Goal: Information Seeking & Learning: Learn about a topic

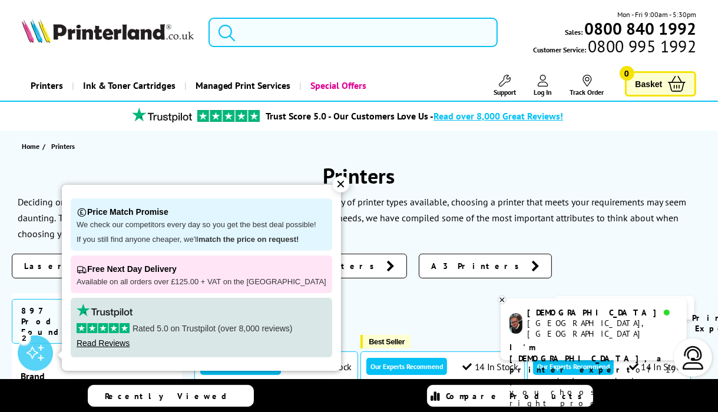
click at [307, 32] on input "search" at bounding box center [353, 32] width 290 height 29
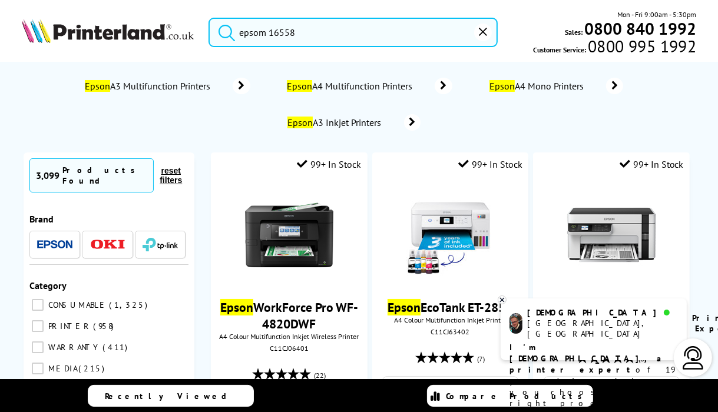
type input "epsom 16558"
click at [209, 18] on button "submit" at bounding box center [223, 31] width 29 height 26
click at [342, 122] on span "Epson A3 Inkjet Printers" at bounding box center [336, 123] width 101 height 12
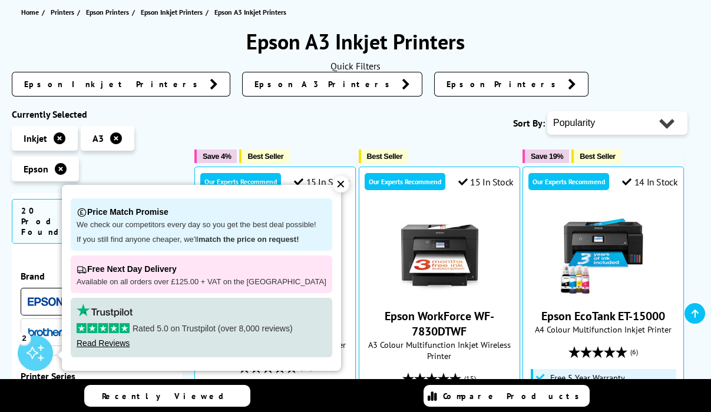
scroll to position [188, 0]
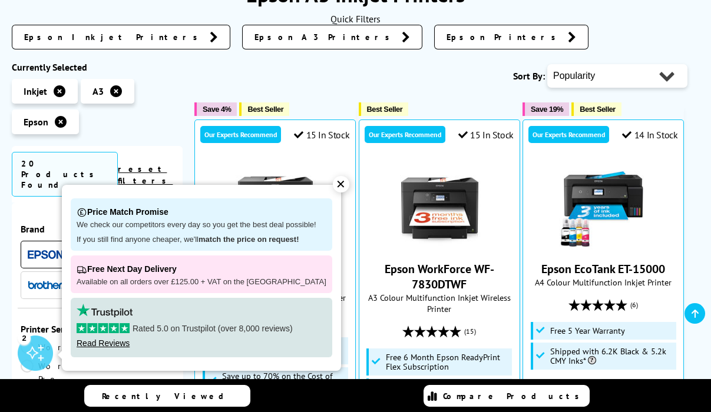
click at [333, 181] on div "✕" at bounding box center [341, 184] width 16 height 16
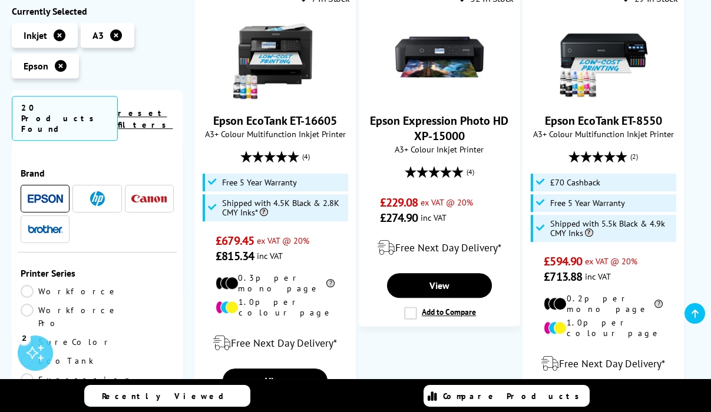
scroll to position [1979, 0]
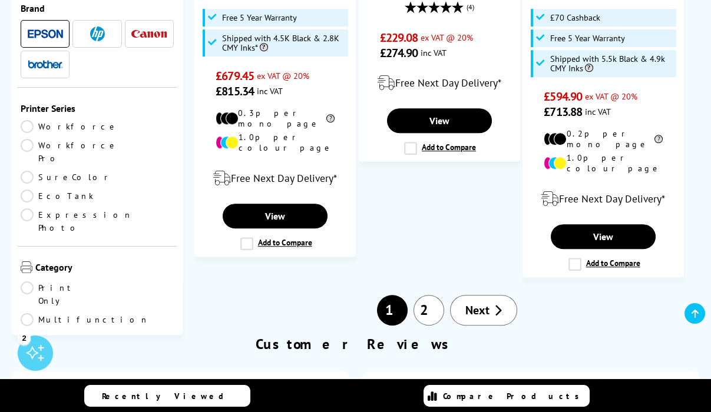
click at [422, 295] on link "2" at bounding box center [428, 310] width 31 height 31
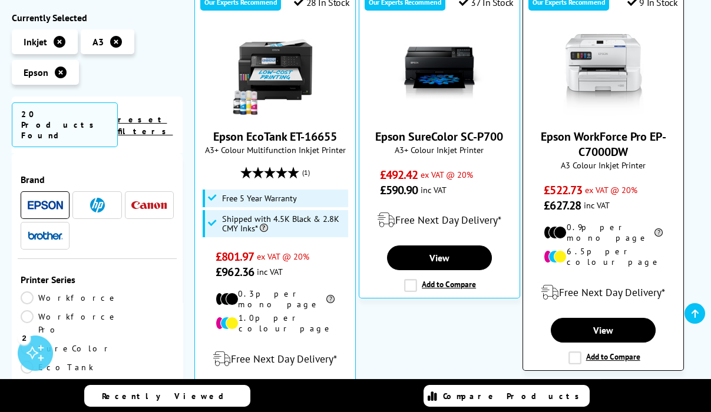
scroll to position [283, 0]
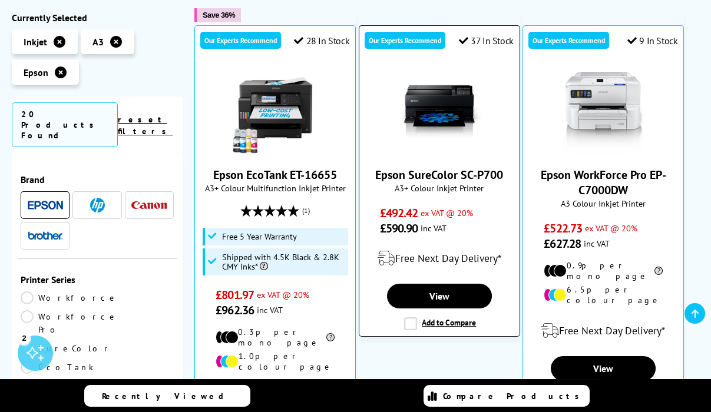
click at [436, 111] on img at bounding box center [439, 111] width 88 height 88
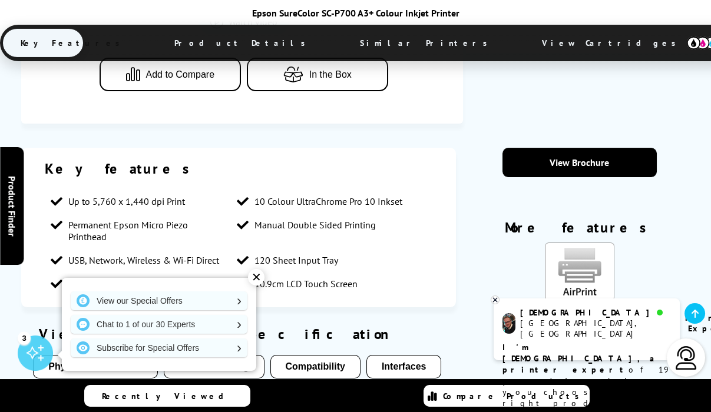
scroll to position [660, 0]
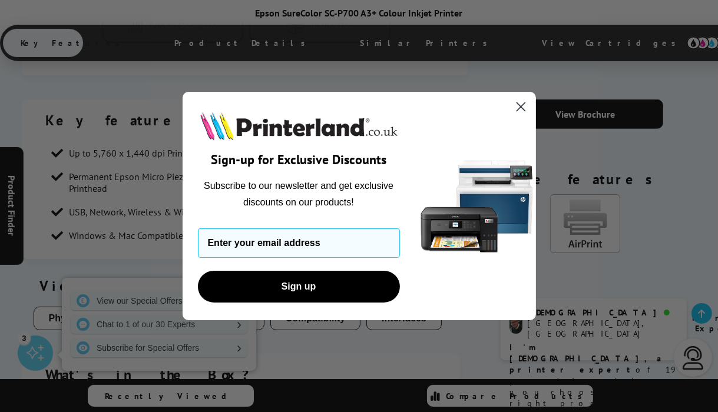
click at [519, 109] on circle "Close dialog" at bounding box center [520, 106] width 19 height 19
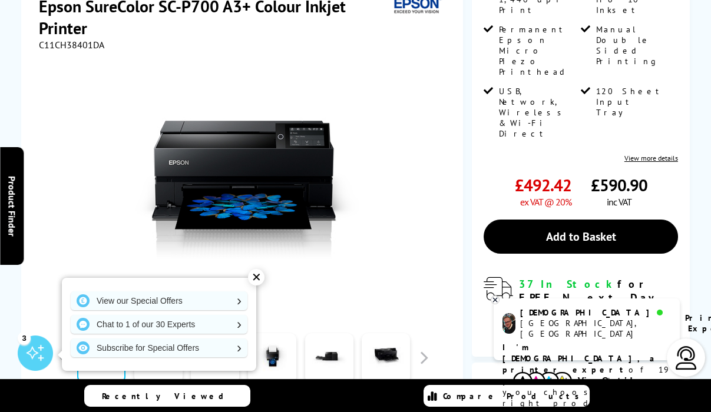
scroll to position [0, 0]
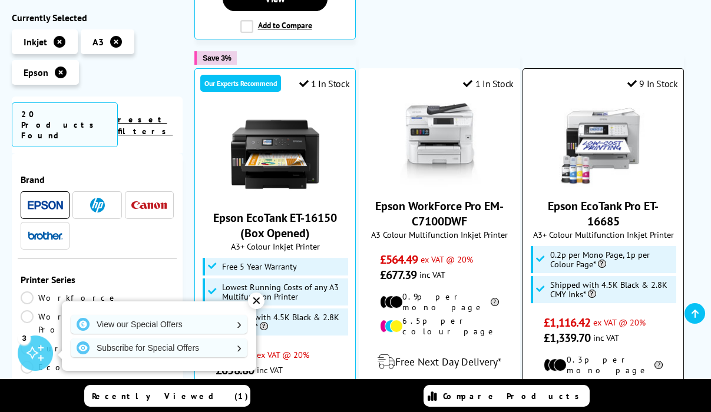
scroll to position [707, 0]
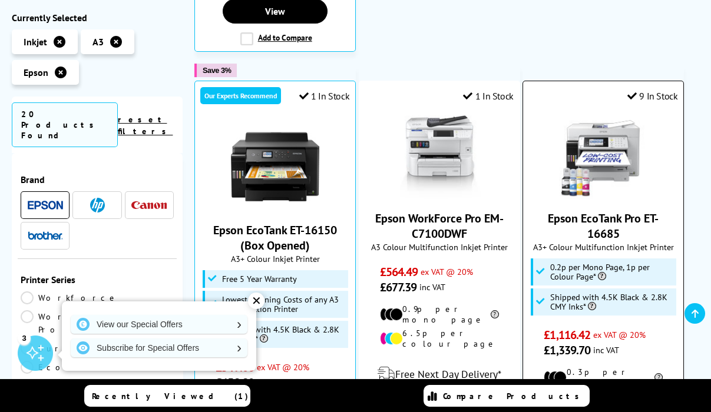
click at [598, 127] on img at bounding box center [603, 155] width 88 height 88
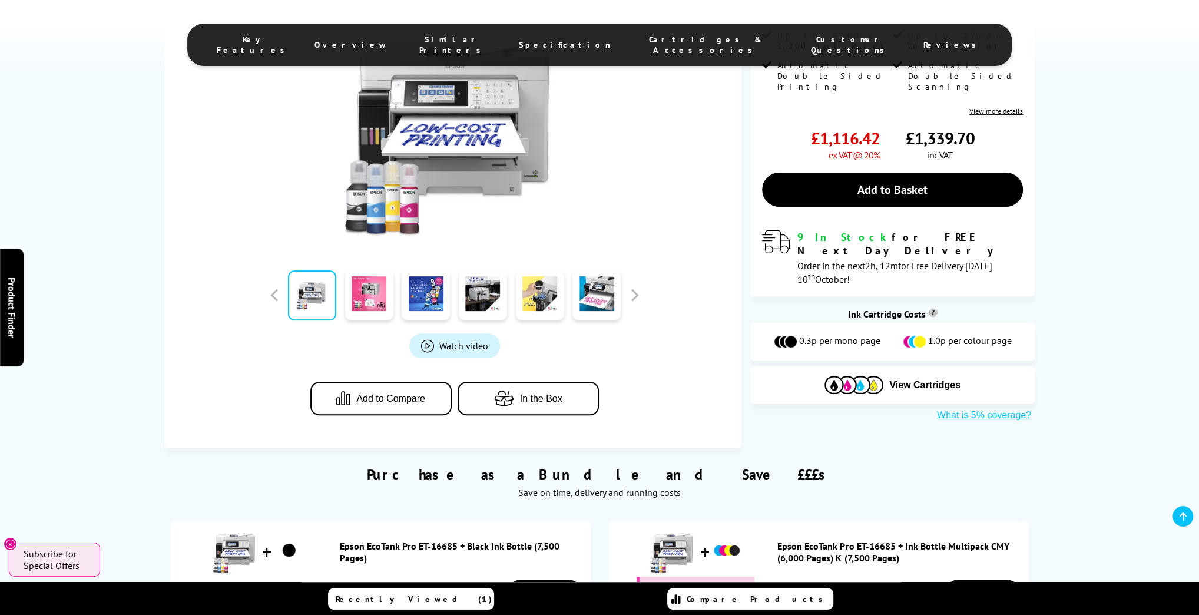
scroll to position [330, 0]
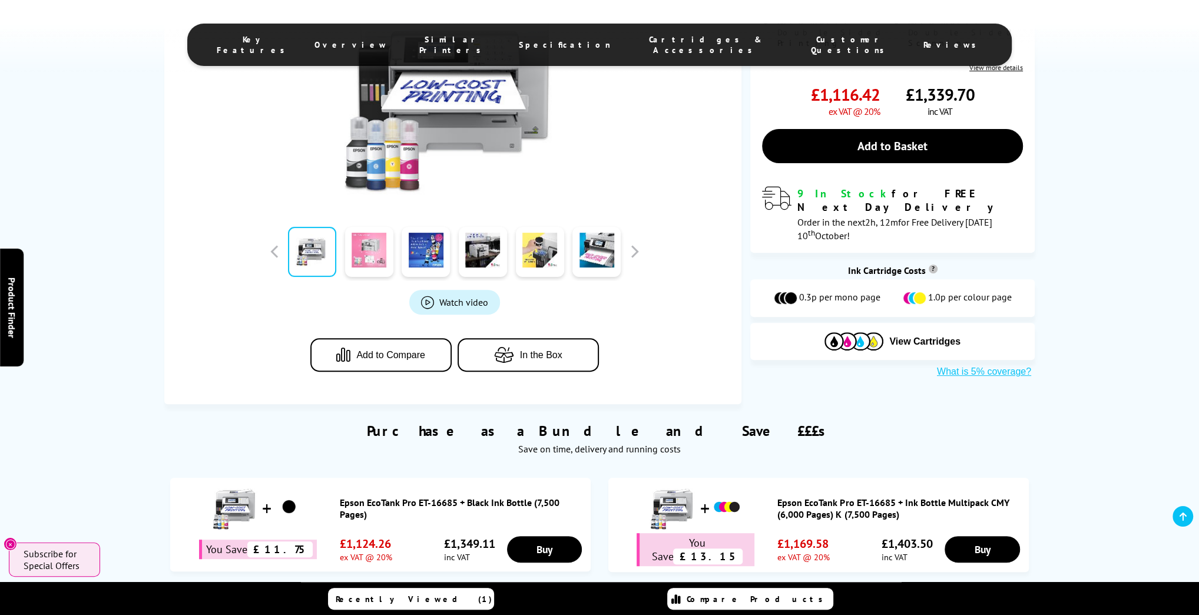
click at [364, 257] on link at bounding box center [369, 252] width 48 height 50
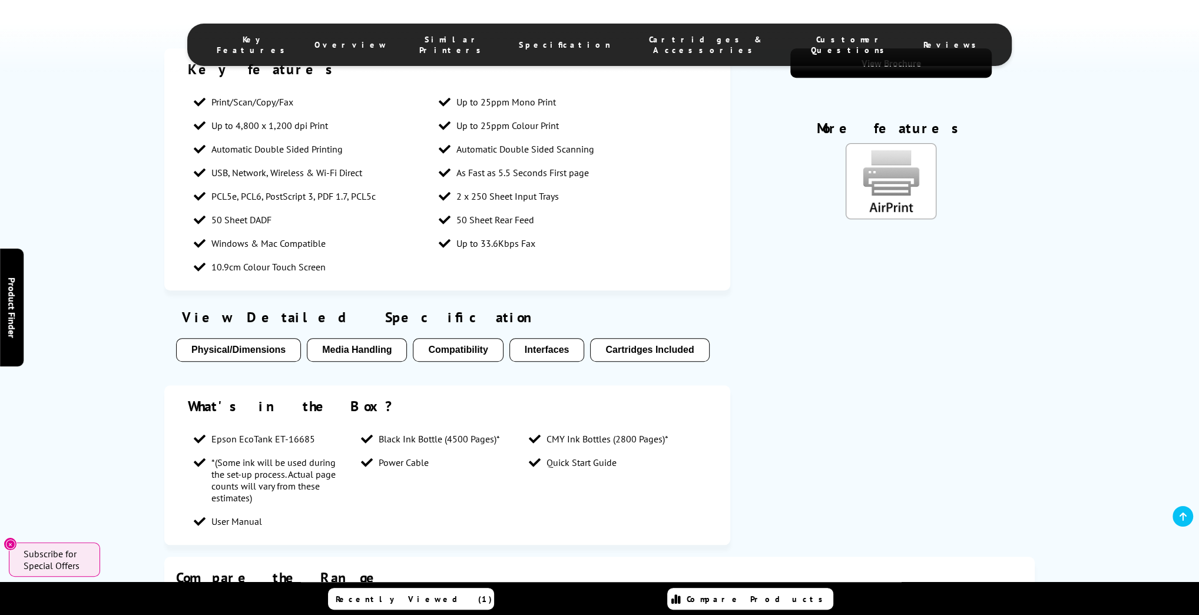
scroll to position [895, 0]
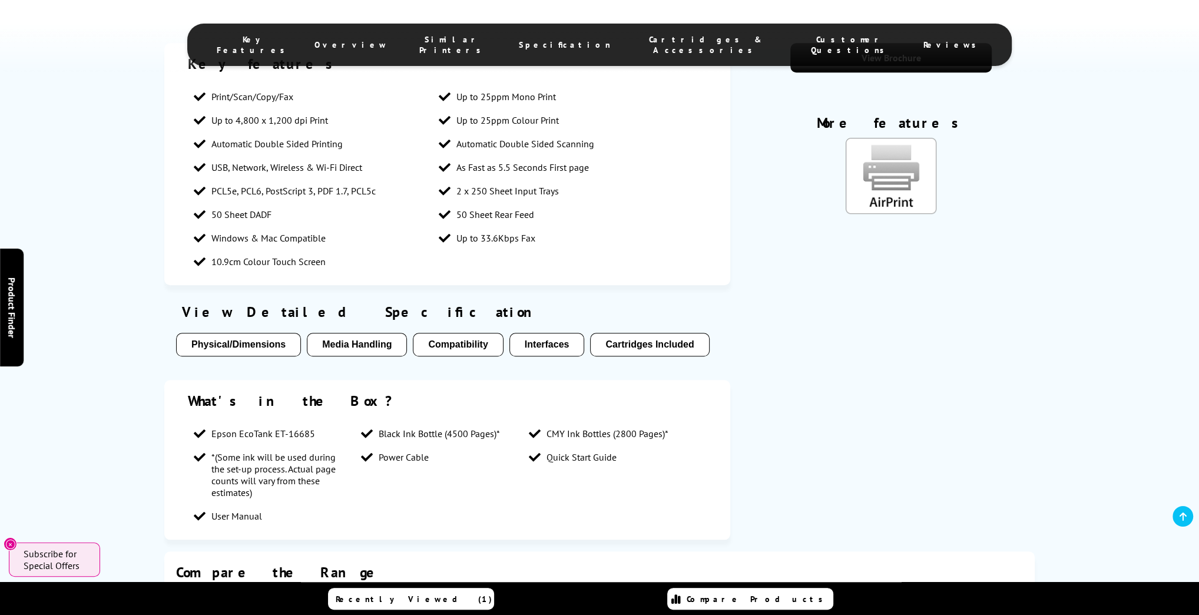
click at [375, 343] on button "Media Handling" at bounding box center [357, 345] width 100 height 24
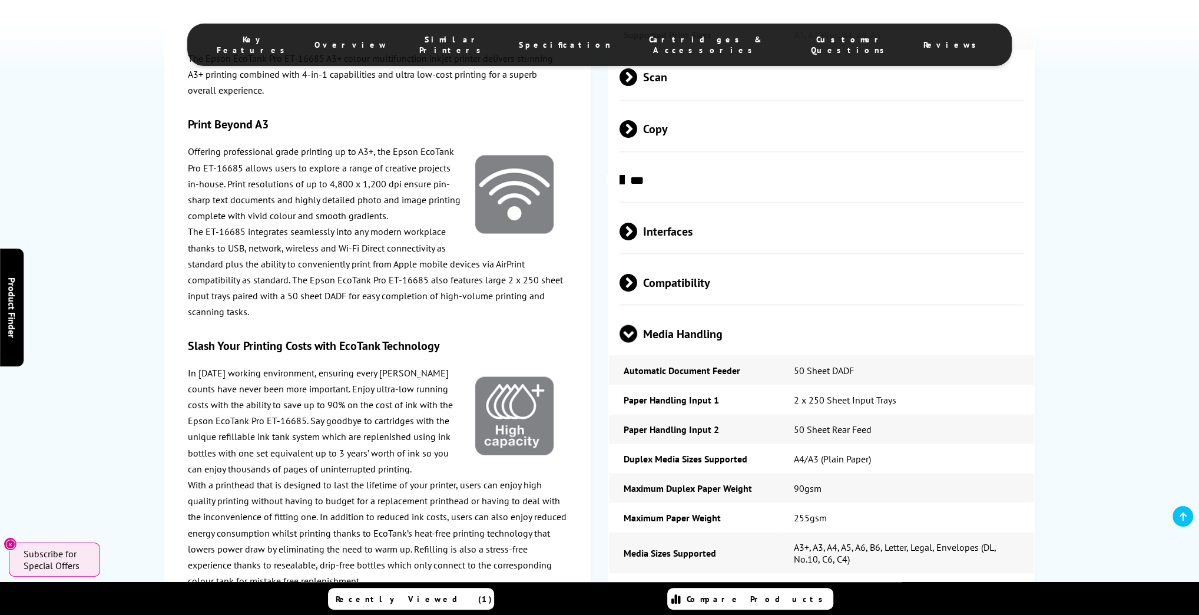
scroll to position [2098, 0]
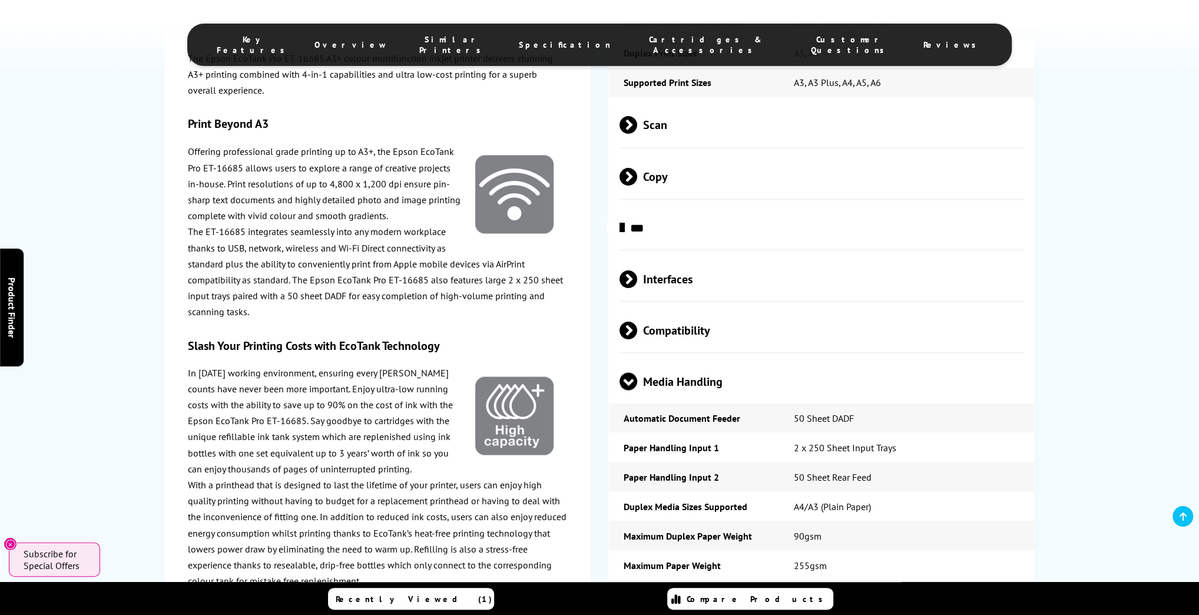
click at [637, 134] on span at bounding box center [637, 125] width 0 height 18
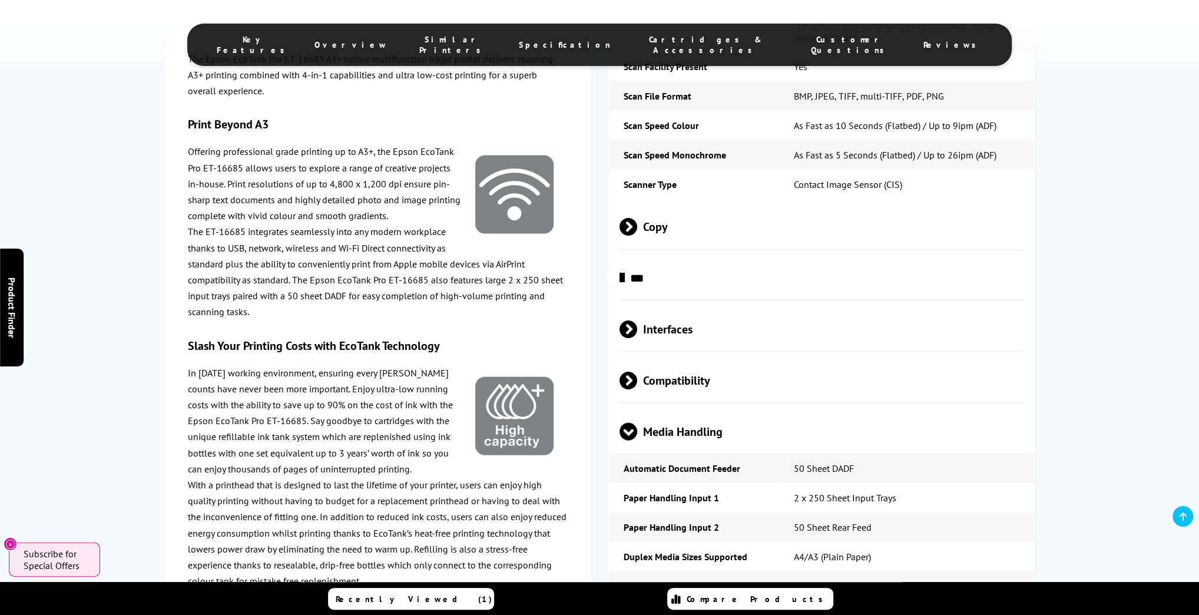
scroll to position [2428, 0]
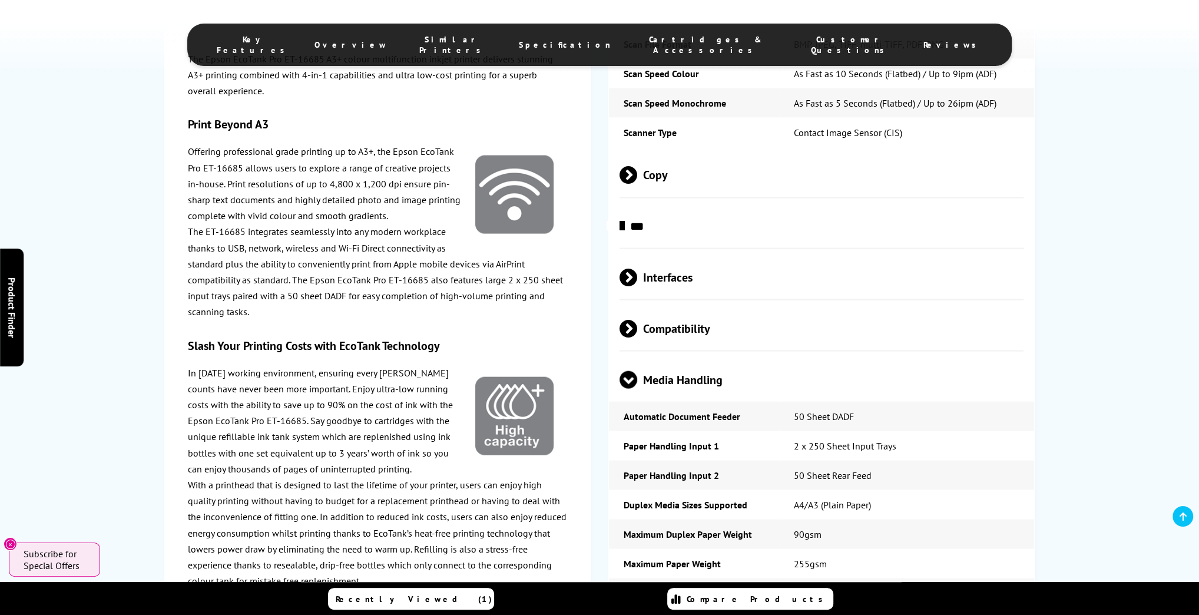
click at [637, 184] on span at bounding box center [637, 175] width 0 height 18
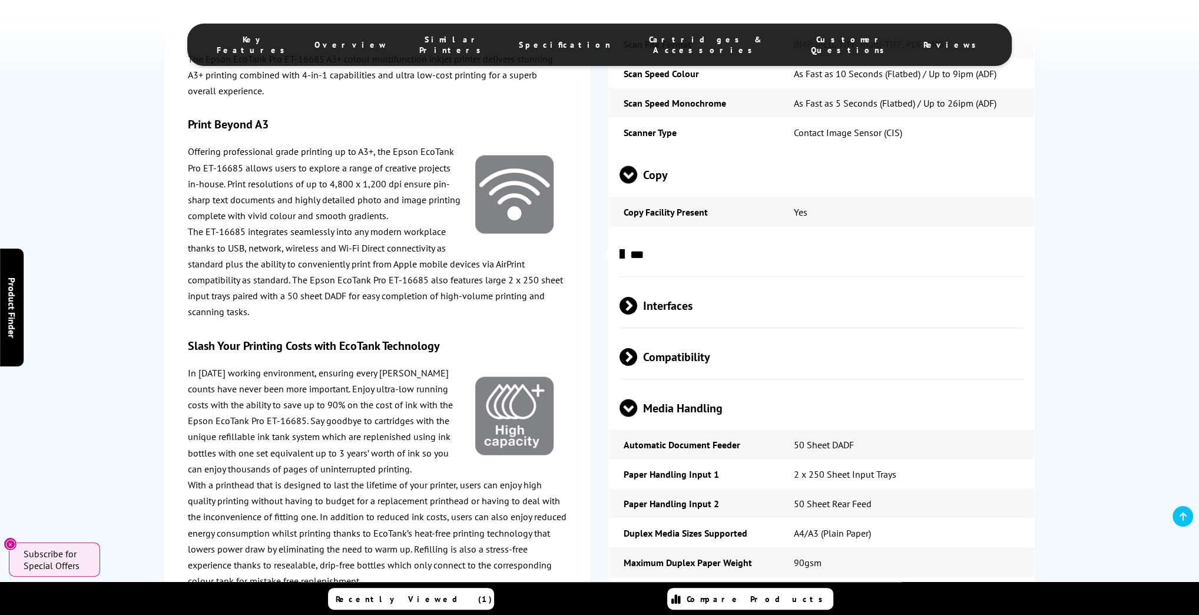
click at [637, 314] on span at bounding box center [637, 306] width 0 height 18
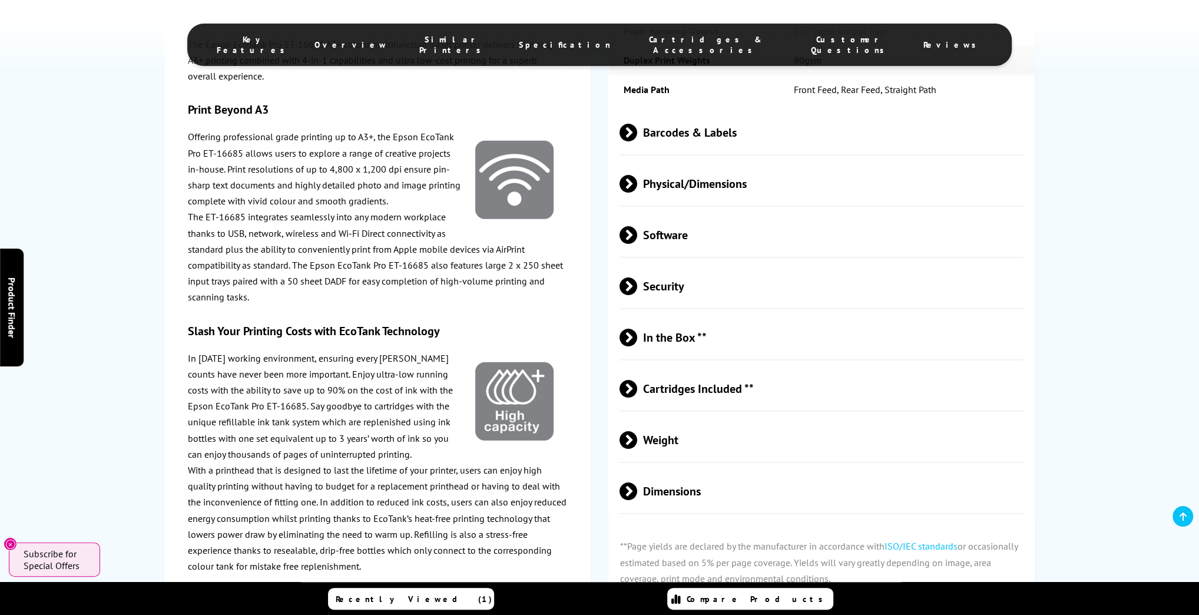
scroll to position [3276, 0]
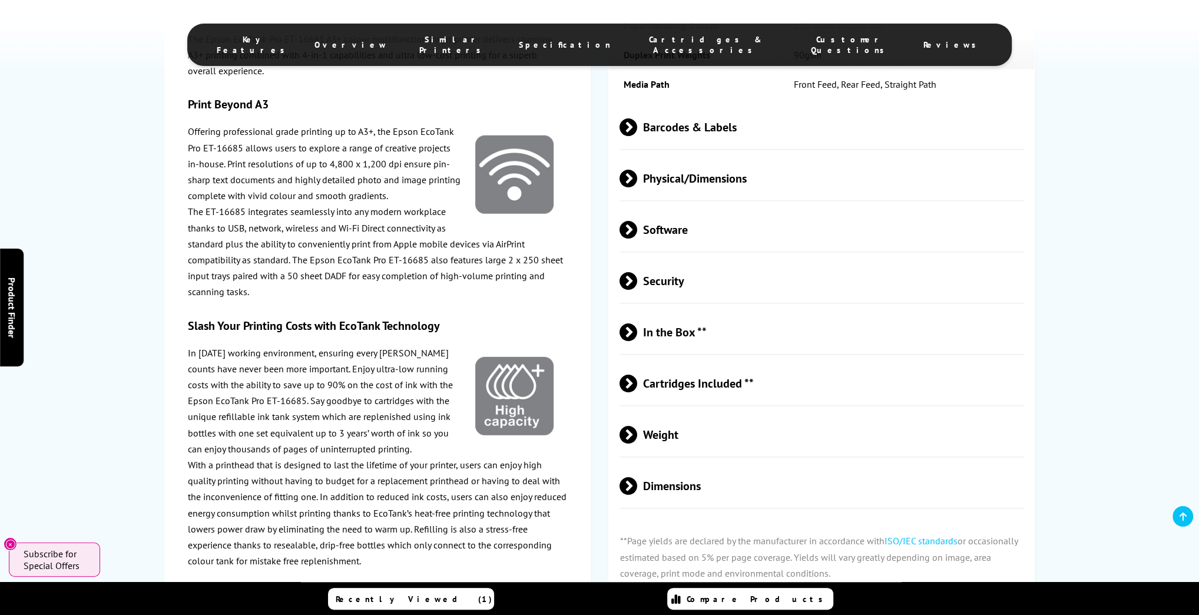
click at [637, 187] on span at bounding box center [637, 179] width 0 height 18
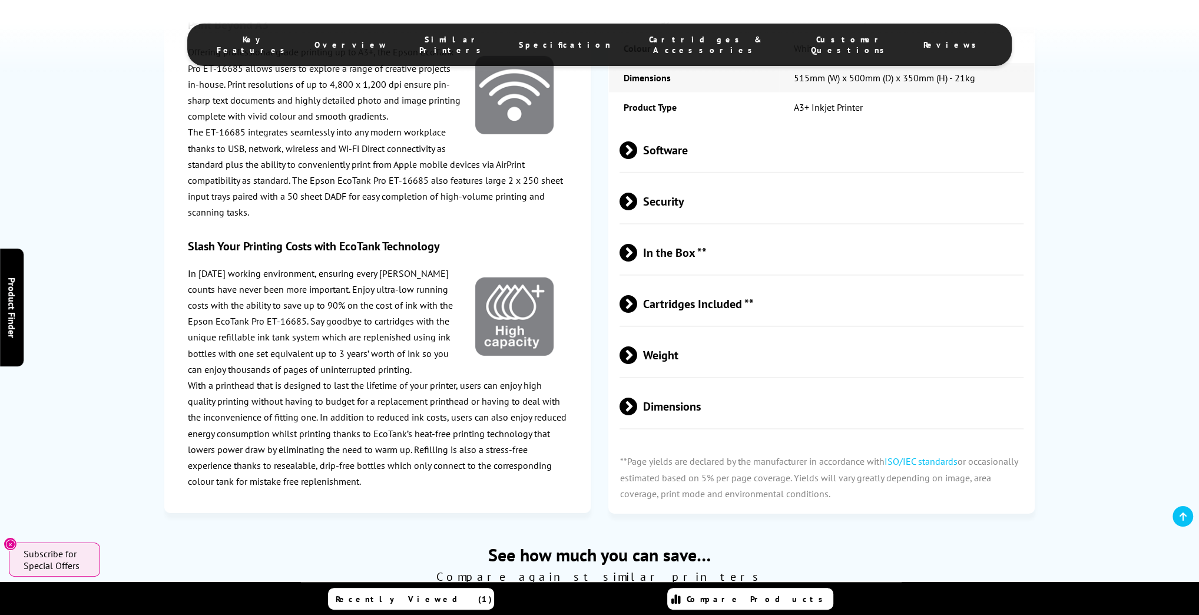
scroll to position [3606, 0]
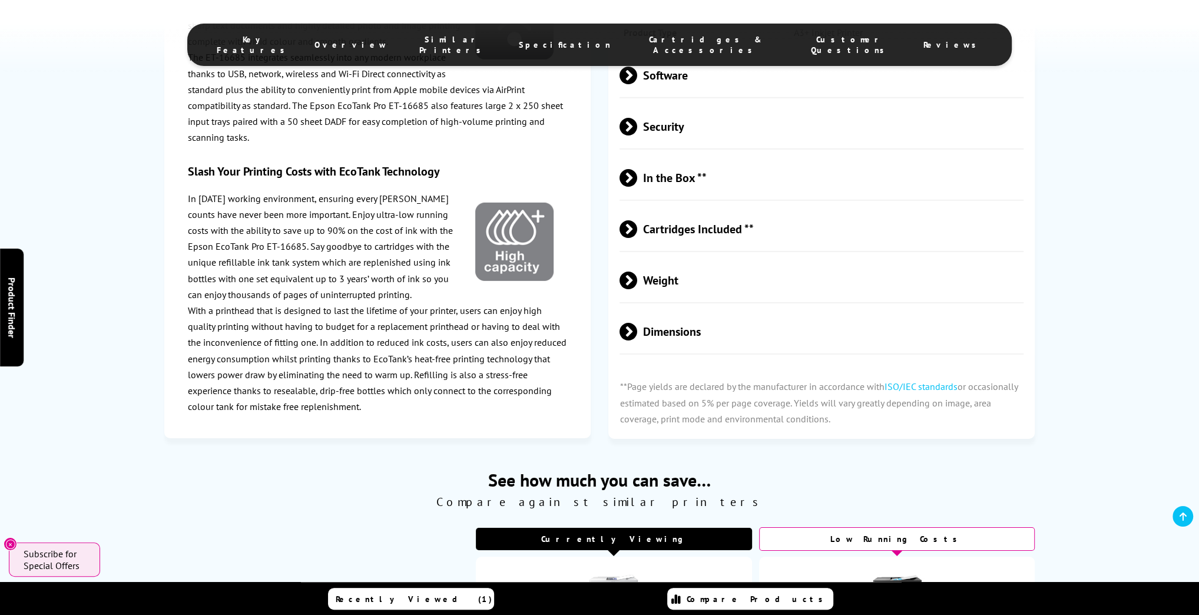
click at [637, 340] on span at bounding box center [637, 332] width 0 height 18
